Goal: Use online tool/utility: Use online tool/utility

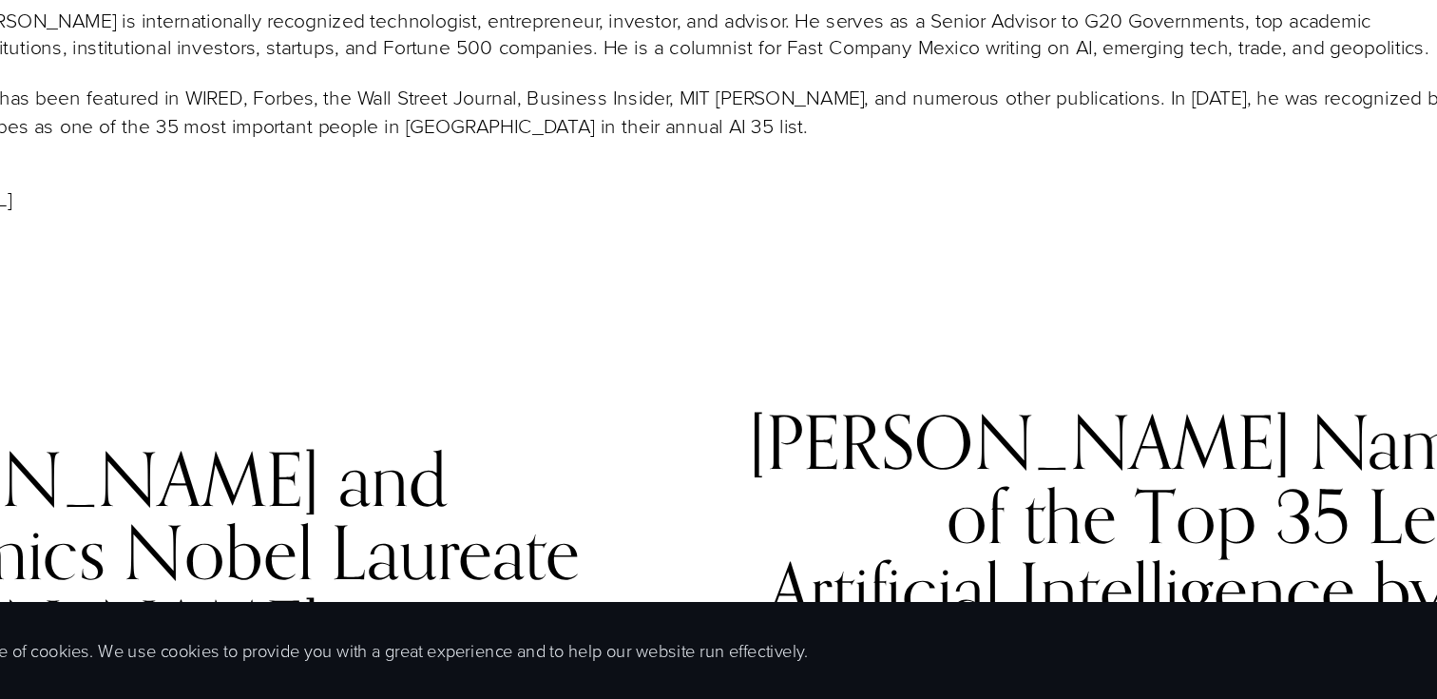
scroll to position [1412, 0]
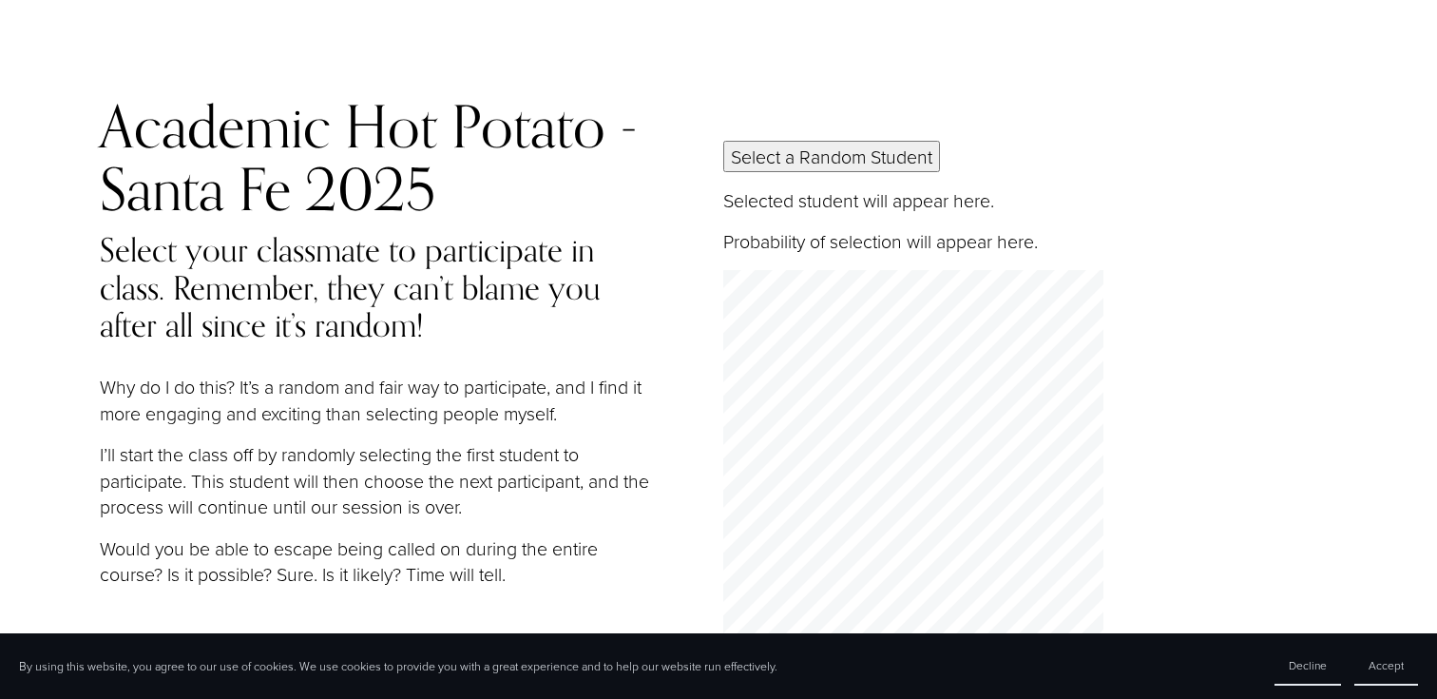
click at [839, 153] on button "Select a Random Student" at bounding box center [831, 156] width 217 height 31
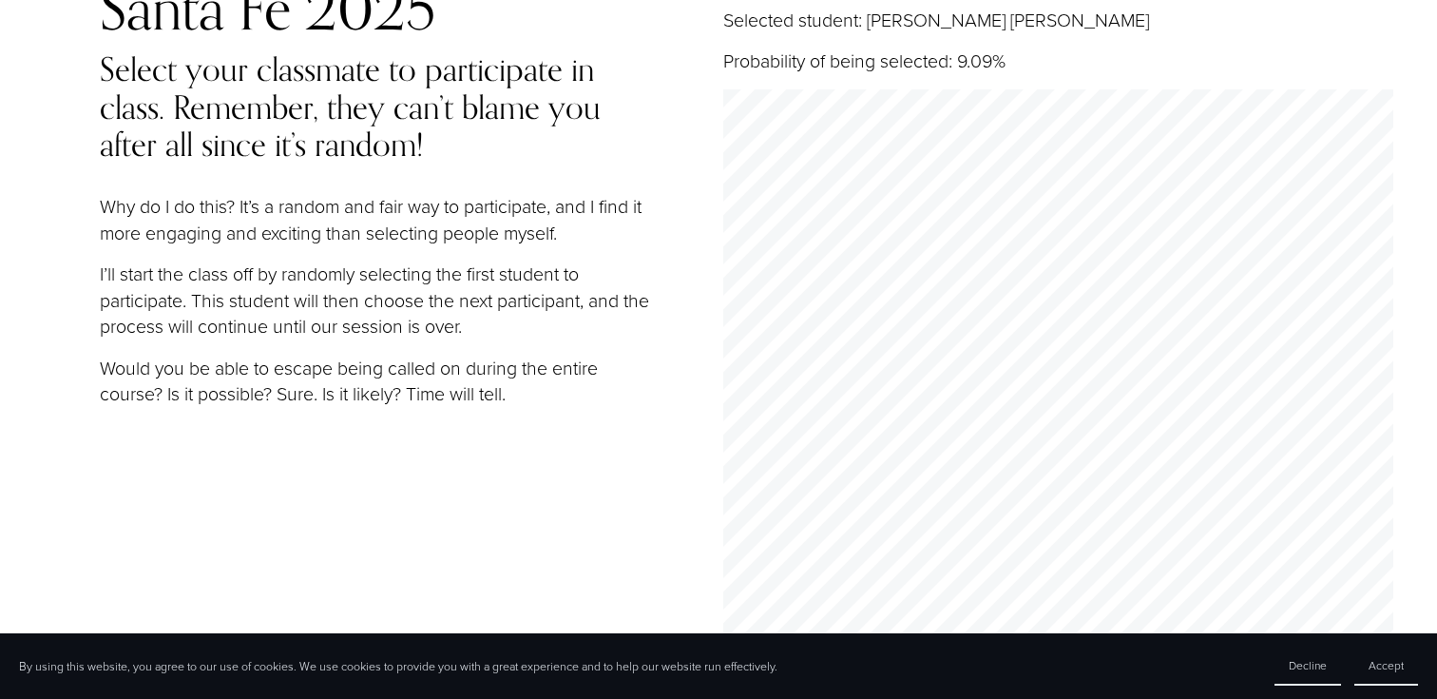
scroll to position [153, 0]
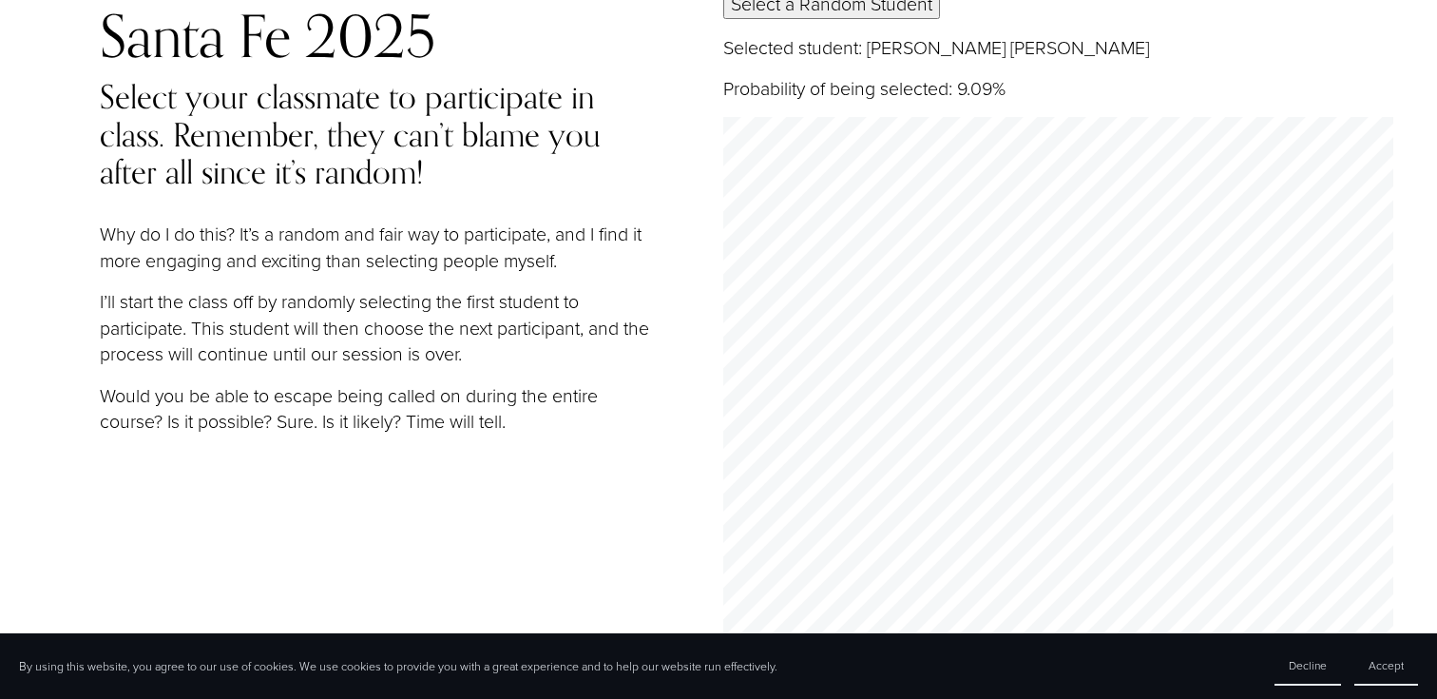
click at [519, 648] on section "By using this website, you agree to our use of cookies. We use cookies to provi…" at bounding box center [718, 666] width 1437 height 66
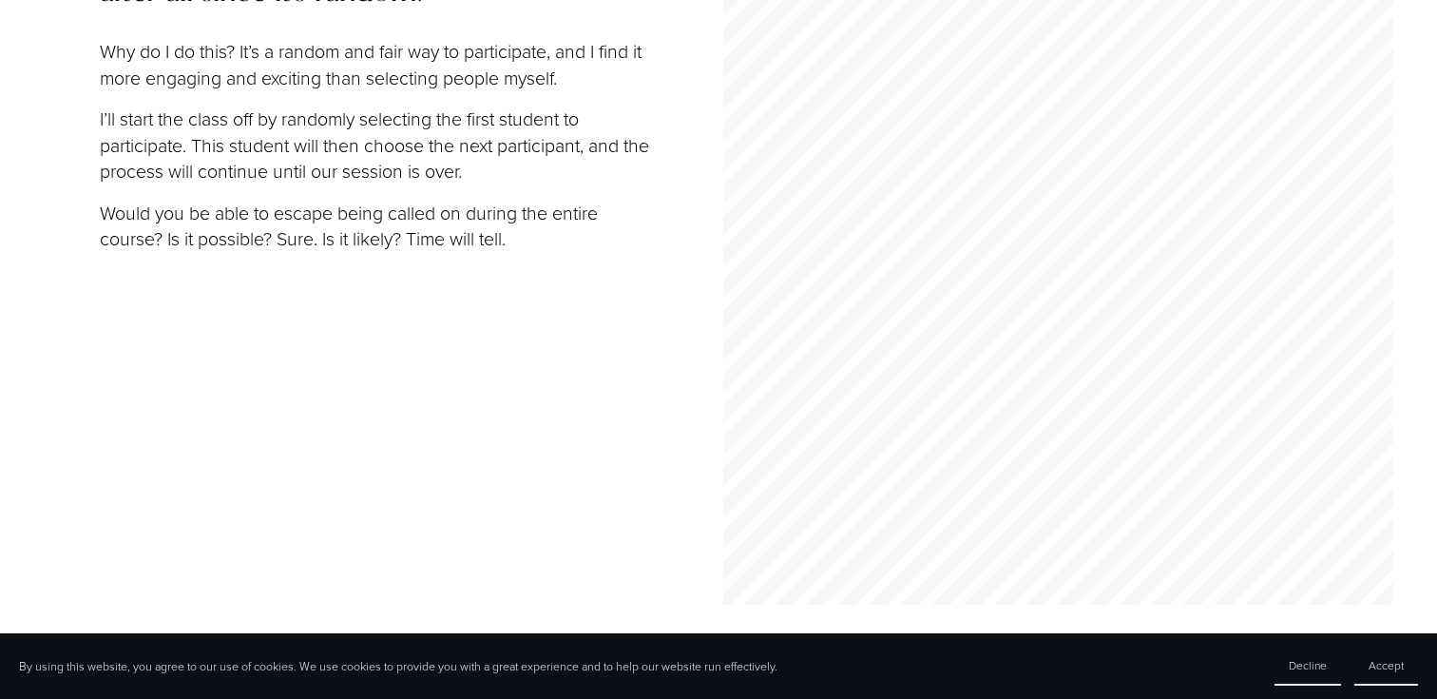
scroll to position [0, 0]
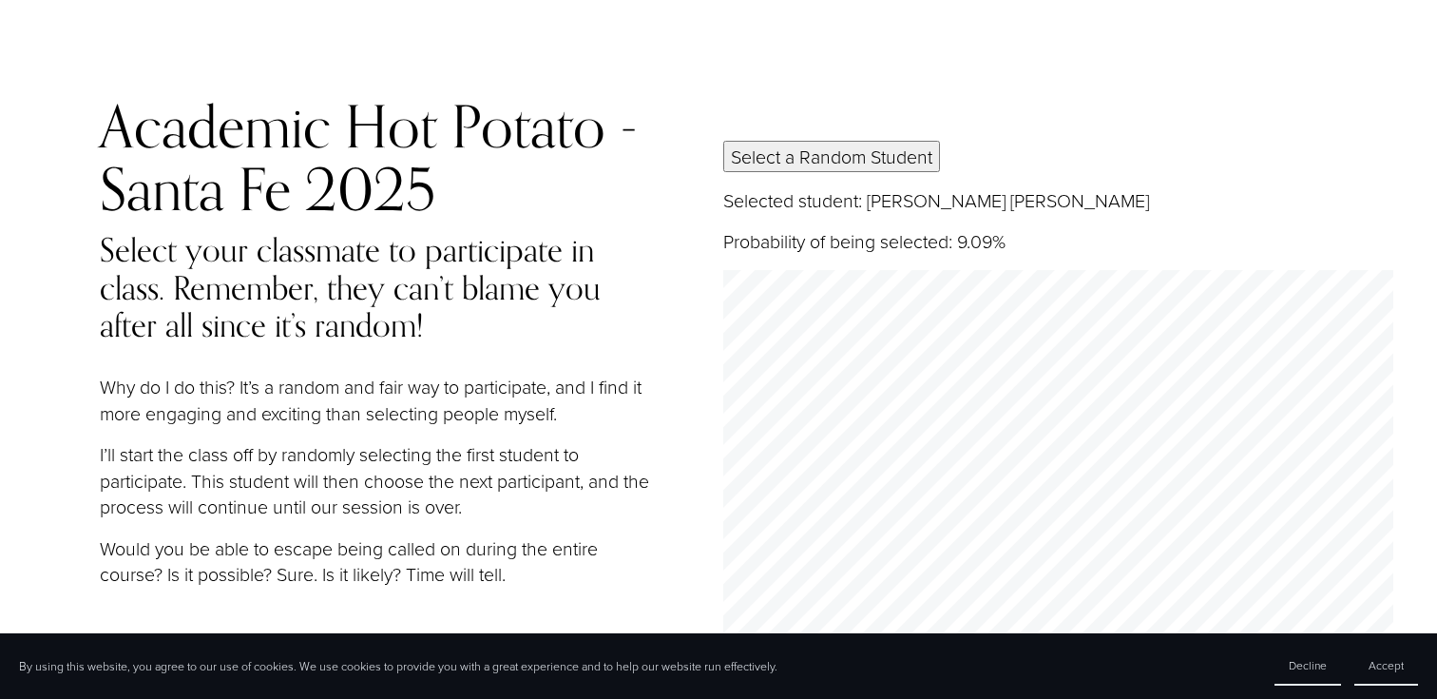
click at [855, 139] on div "Academic Hot Potato - Santa Fe 2025 Select your classmate to participate in cla…" at bounding box center [718, 517] width 1437 height 845
click at [834, 153] on button "Select a Random Student" at bounding box center [831, 156] width 217 height 31
click at [850, 666] on section "By using this website, you agree to our use of cookies. We use cookies to provi…" at bounding box center [718, 666] width 1437 height 66
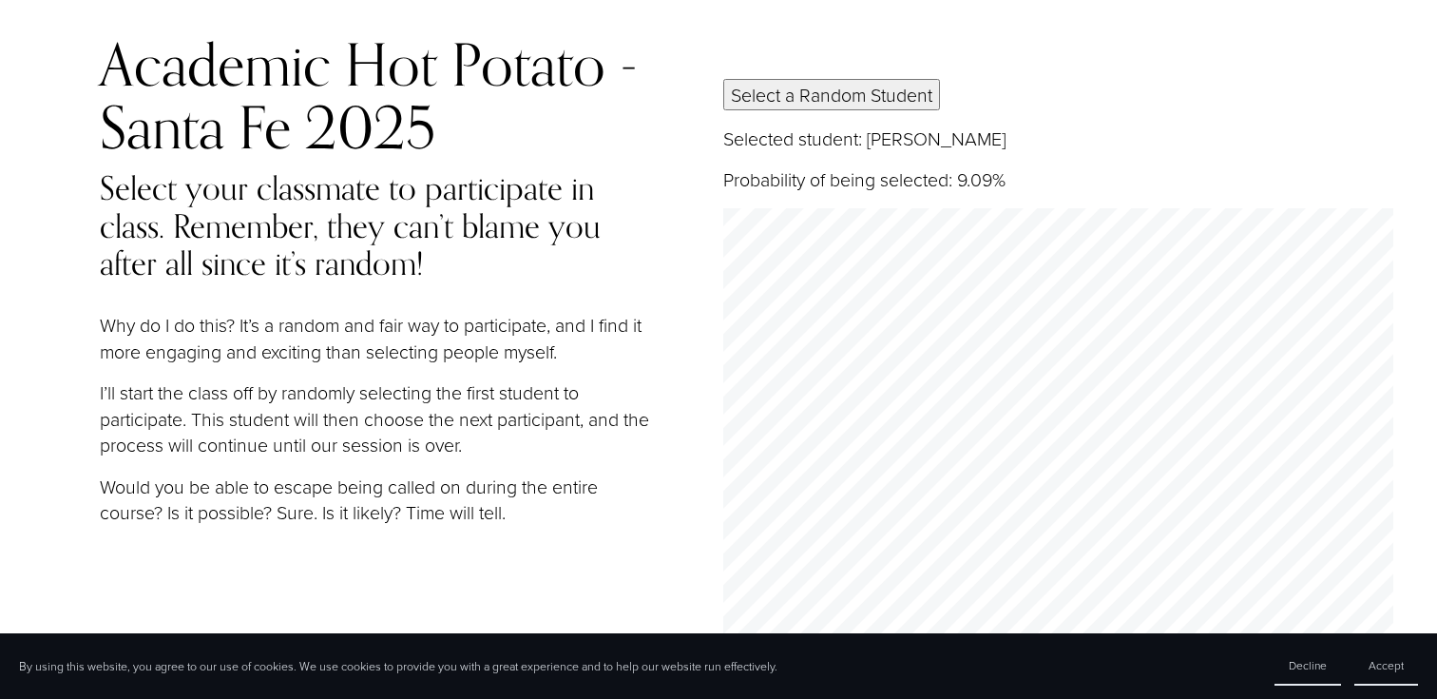
scroll to position [61, 0]
click at [794, 95] on button "Select a Random Student" at bounding box center [831, 95] width 217 height 31
click at [847, 93] on button "Select a Random Student" at bounding box center [831, 95] width 217 height 31
click at [784, 79] on div "Academic Hot Potato - Santa Fe 2025 Select your classmate to participate in cla…" at bounding box center [718, 456] width 1437 height 845
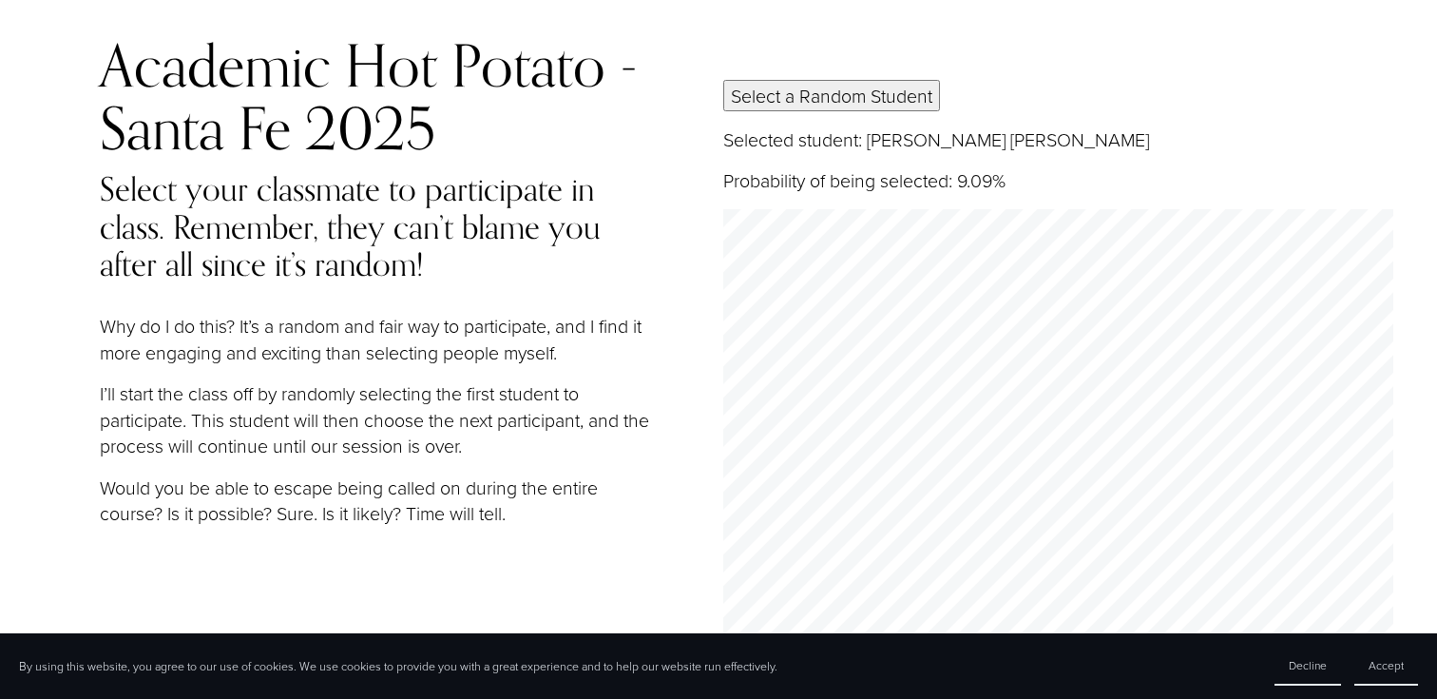
click at [772, 89] on button "Select a Random Student" at bounding box center [831, 95] width 217 height 31
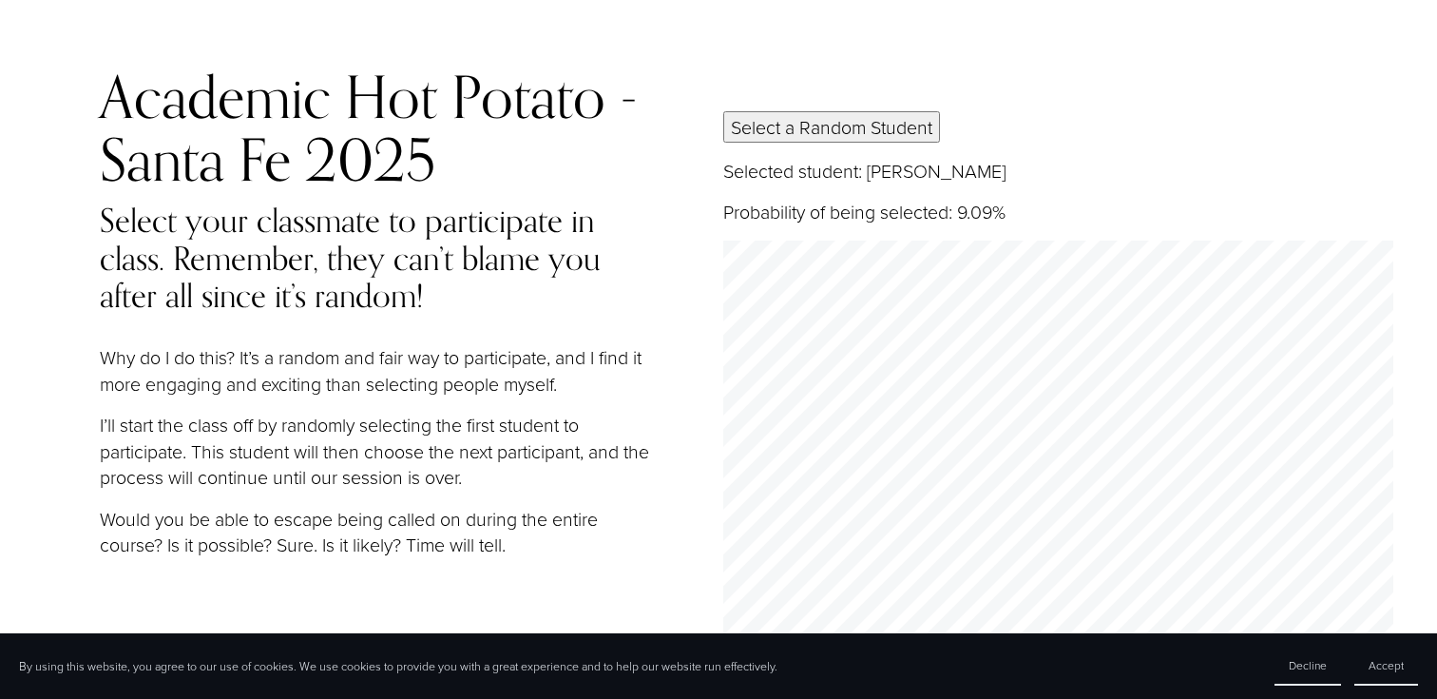
scroll to position [0, 0]
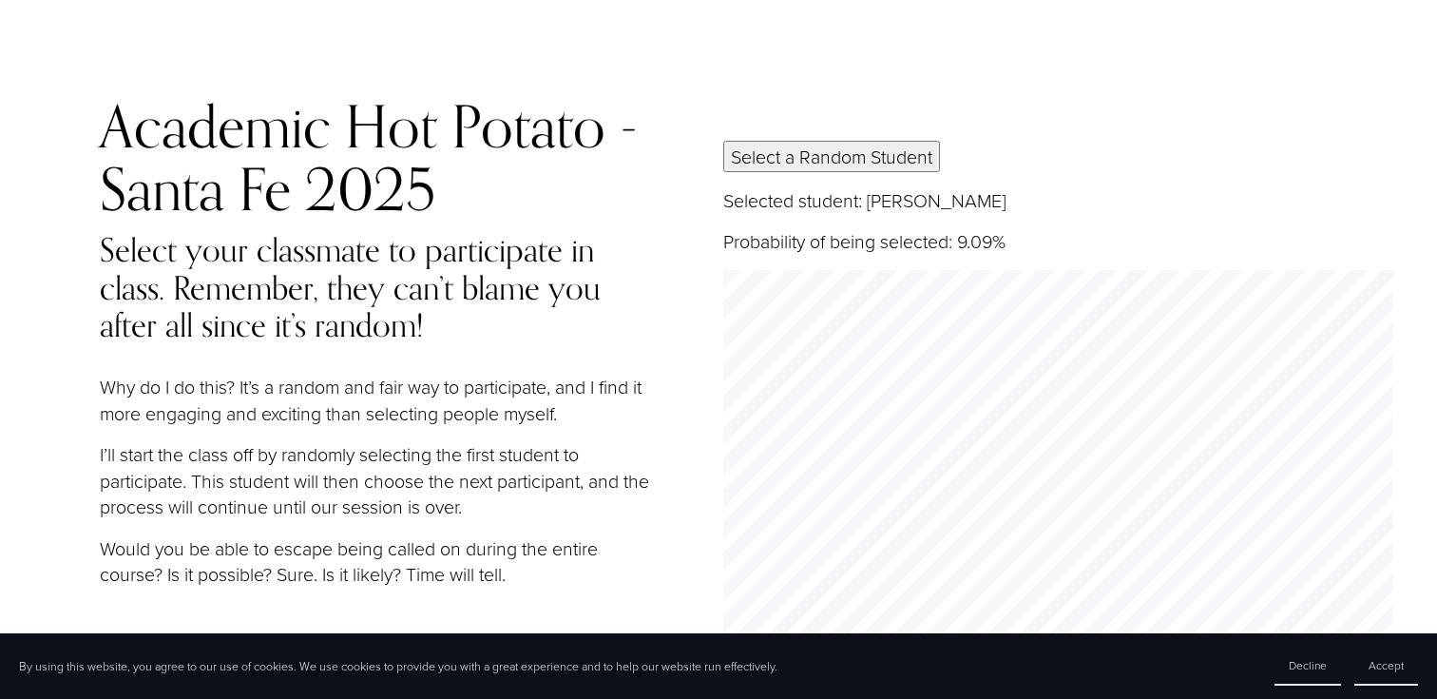
click at [801, 154] on button "Select a Random Student" at bounding box center [831, 156] width 217 height 31
click at [839, 137] on div "Academic Hot Potato - Santa Fe 2025 Select your classmate to participate in cla…" at bounding box center [718, 517] width 1437 height 845
click at [826, 161] on button "Select a Random Student" at bounding box center [831, 156] width 217 height 31
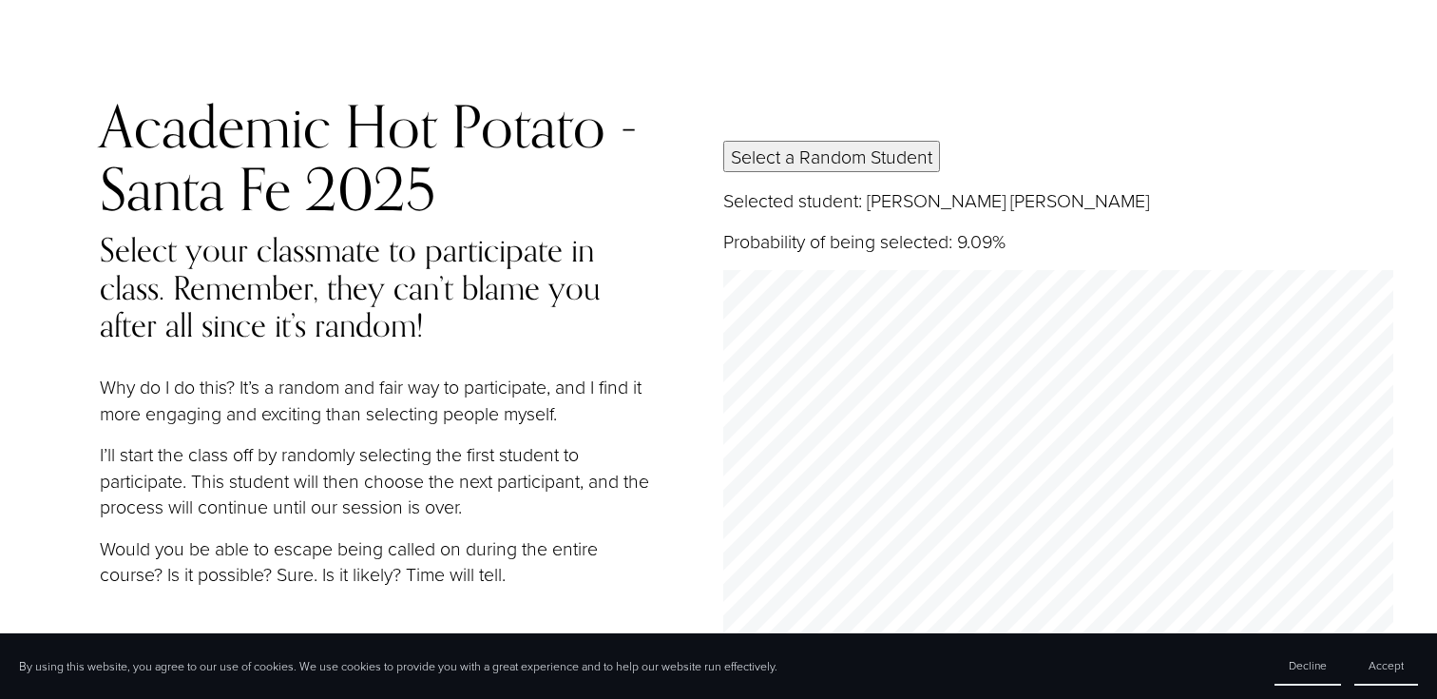
click at [826, 161] on button "Select a Random Student" at bounding box center [831, 156] width 217 height 31
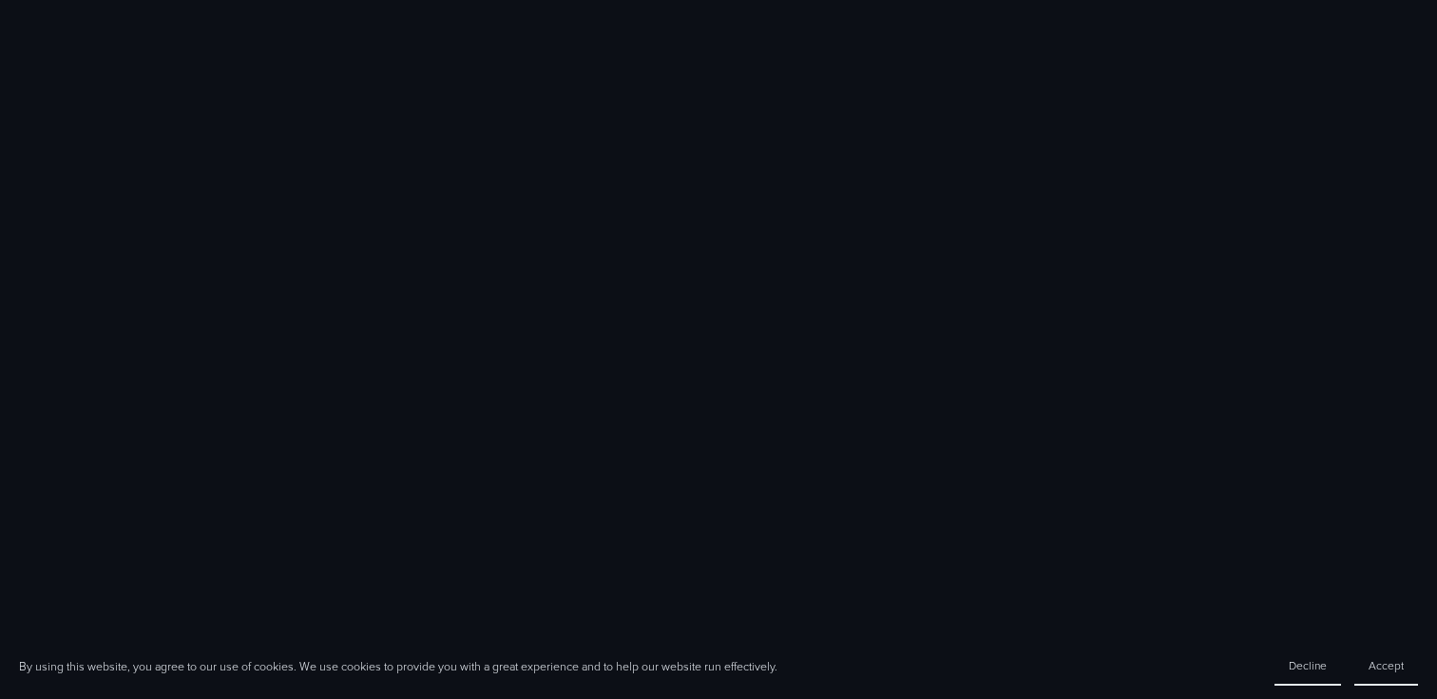
scroll to position [2115, 0]
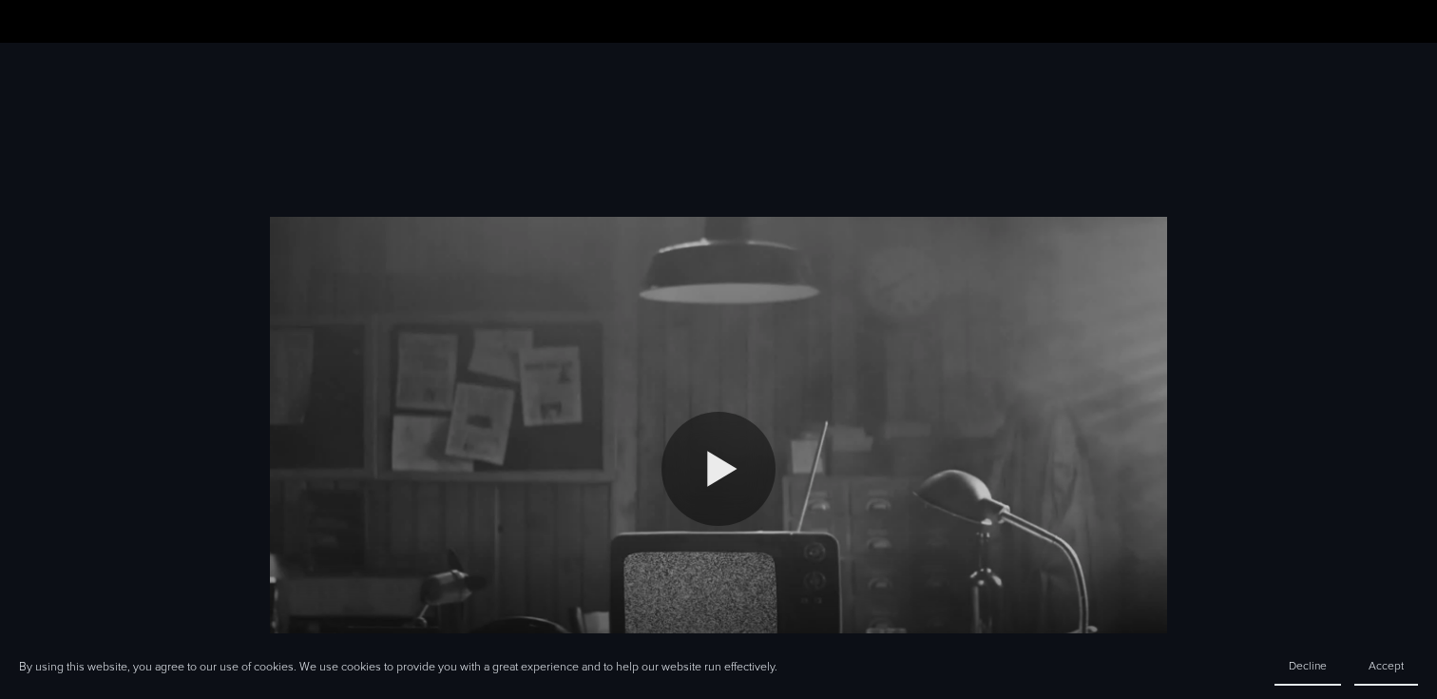
scroll to position [652, 0]
